Goal: Find contact information: Obtain details needed to contact an individual or organization

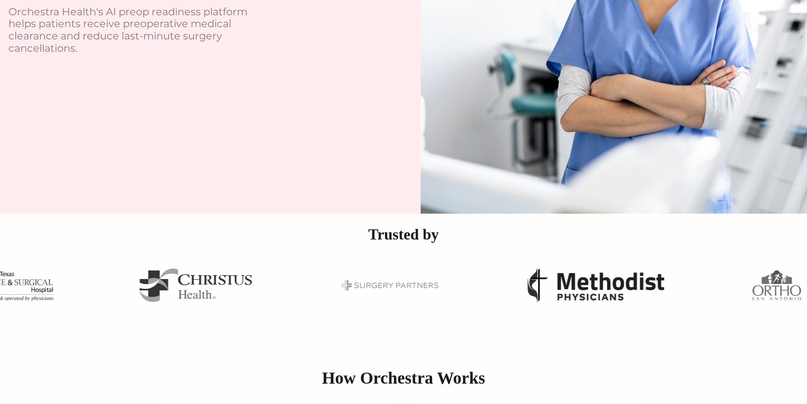
scroll to position [127, 0]
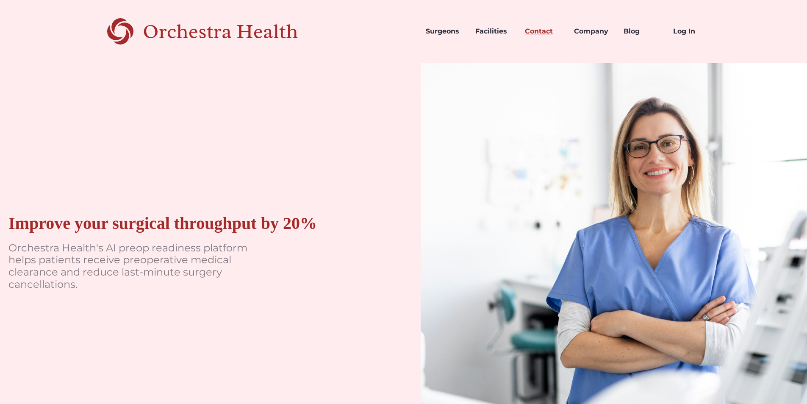
click at [540, 31] on link "Contact" at bounding box center [543, 31] width 50 height 29
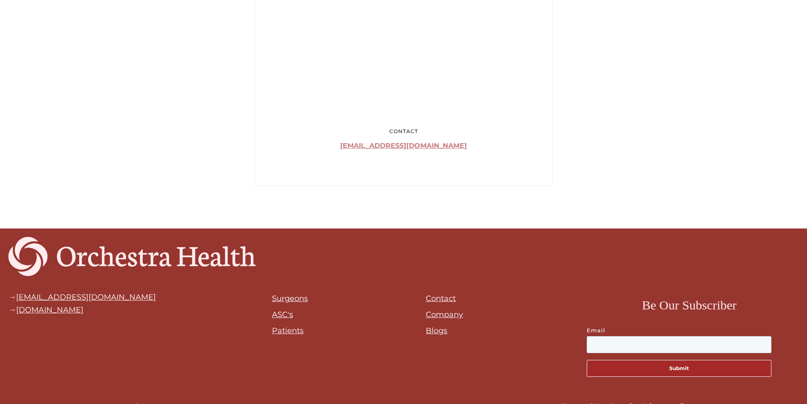
scroll to position [584, 0]
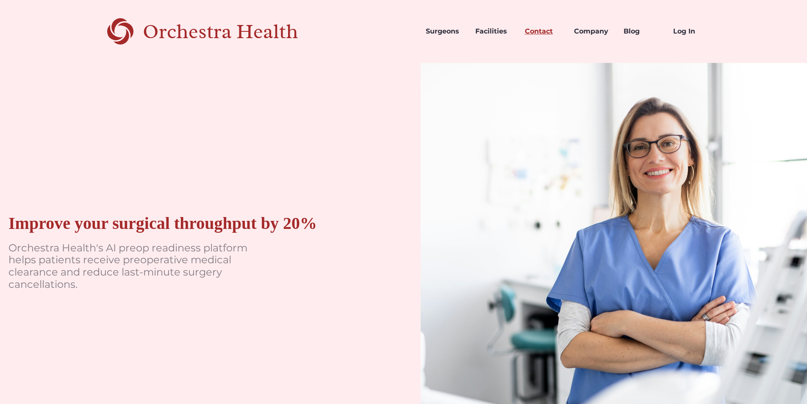
click at [537, 26] on link "Contact" at bounding box center [543, 31] width 50 height 29
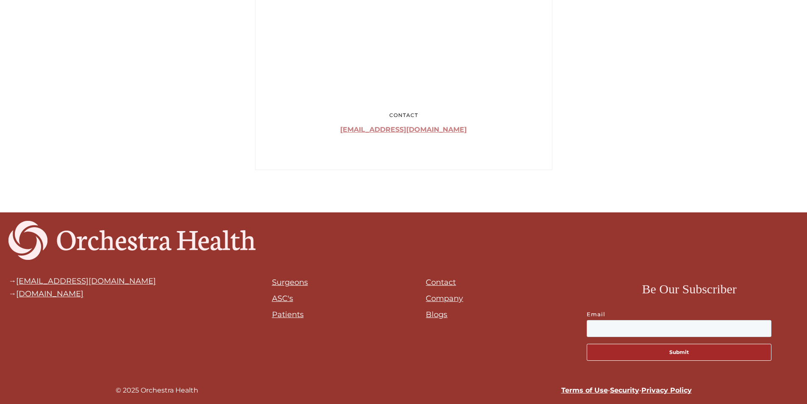
scroll to position [584, 0]
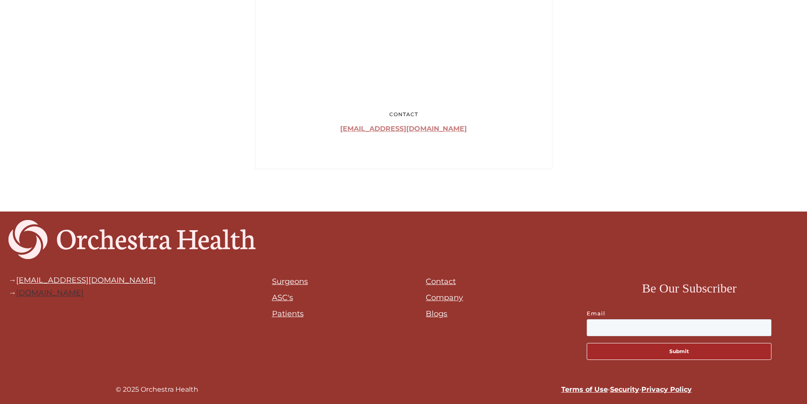
click at [56, 289] on link "orchestrahealth.com" at bounding box center [49, 292] width 67 height 9
click at [57, 293] on link "orchestrahealth.com" at bounding box center [49, 292] width 67 height 9
click at [80, 296] on link "orchestrahealth.com" at bounding box center [49, 292] width 67 height 9
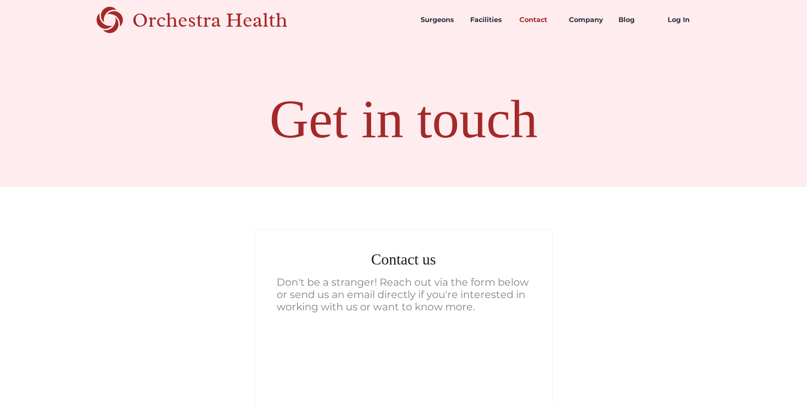
scroll to position [0, 0]
